Goal: Navigation & Orientation: Find specific page/section

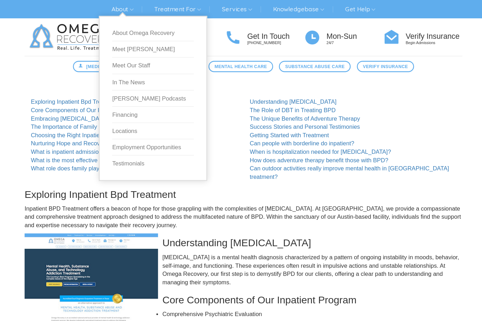
click at [124, 13] on link "About" at bounding box center [138, 7] width 29 height 11
click at [130, 112] on link "Locations" at bounding box center [164, 111] width 69 height 14
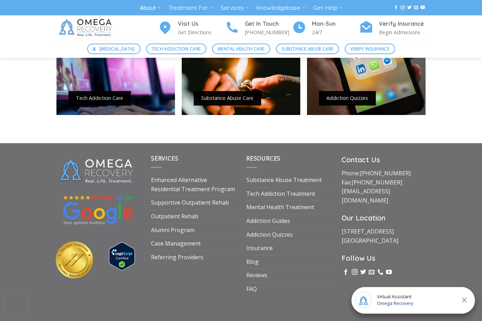
scroll to position [632, 0]
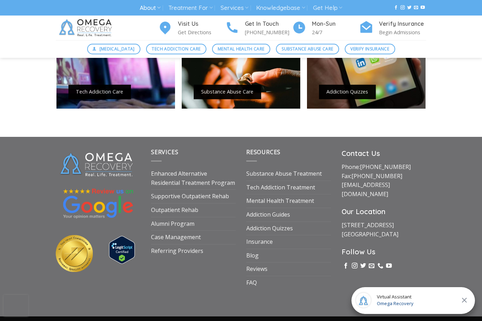
click at [222, 190] on link "Enhanced Alternative Residential Treatment Program" at bounding box center [193, 178] width 85 height 22
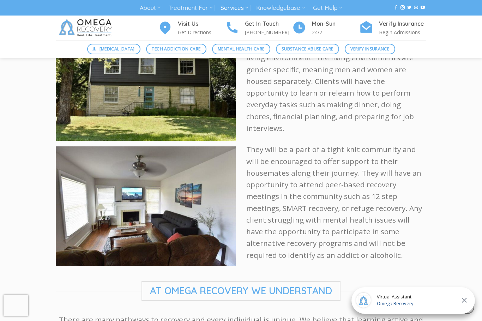
scroll to position [1111, 0]
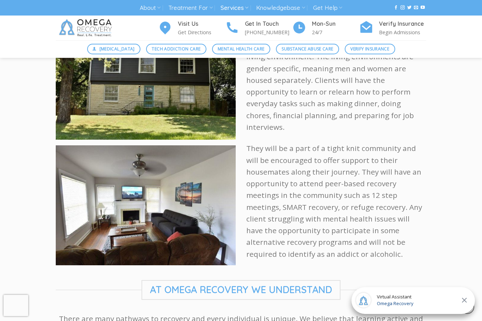
click at [198, 211] on img at bounding box center [146, 205] width 180 height 120
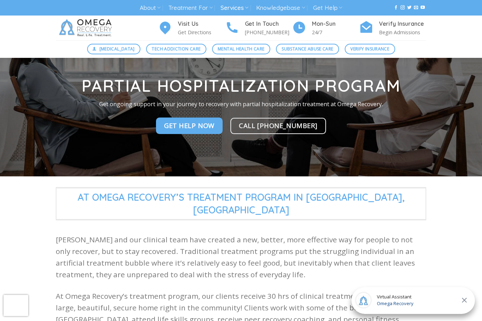
scroll to position [28, 0]
